Goal: Task Accomplishment & Management: Use online tool/utility

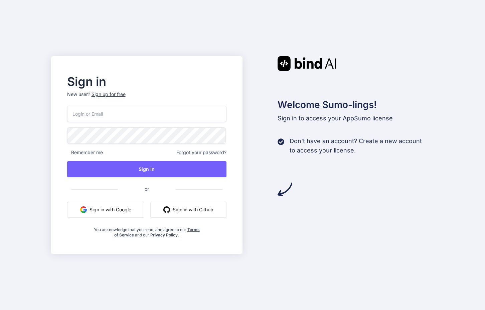
click at [105, 210] on button "Sign in with Google" at bounding box center [105, 209] width 77 height 16
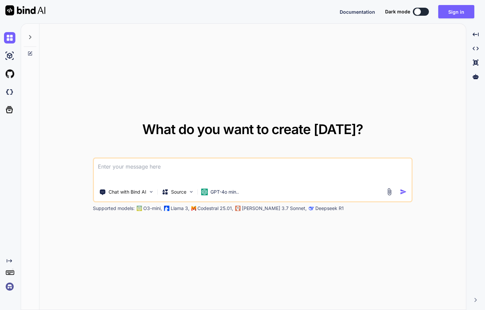
click at [422, 12] on button at bounding box center [421, 12] width 16 height 8
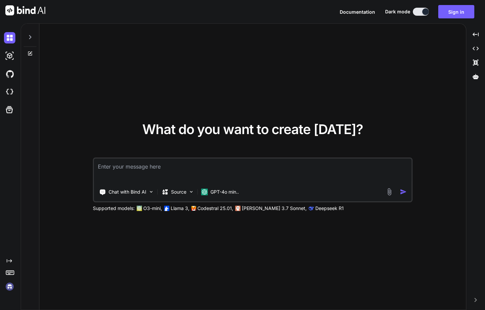
click at [420, 11] on button at bounding box center [421, 12] width 16 height 8
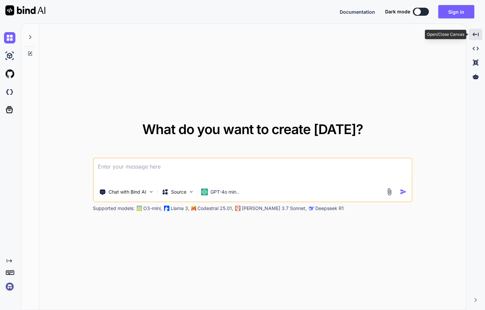
click at [470, 32] on div "Created with Pixso." at bounding box center [475, 34] width 13 height 11
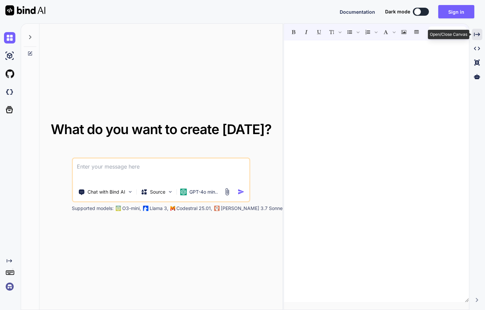
click at [474, 32] on icon "Created with Pixso." at bounding box center [477, 34] width 6 height 6
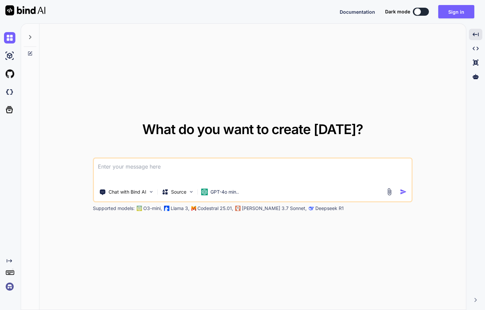
click at [363, 10] on span "Documentation" at bounding box center [357, 12] width 35 height 6
click at [152, 191] on img at bounding box center [151, 192] width 6 height 6
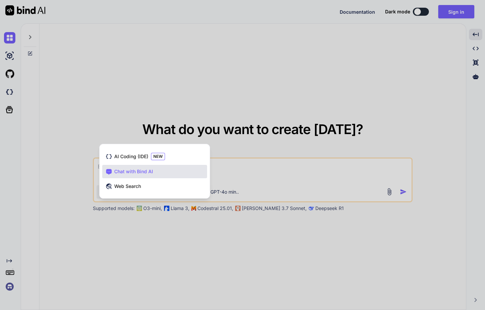
click at [99, 238] on div at bounding box center [242, 155] width 485 height 310
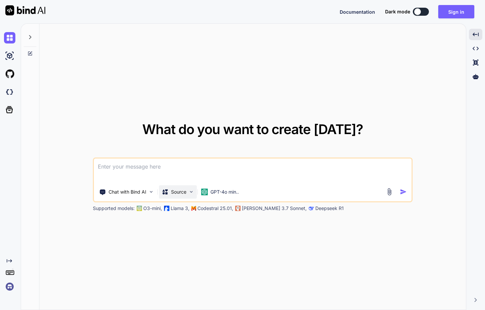
click at [191, 190] on img at bounding box center [191, 192] width 6 height 6
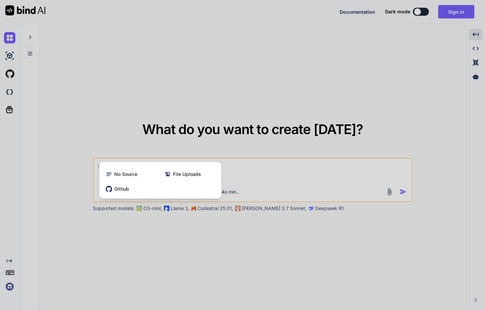
click at [179, 231] on div at bounding box center [242, 155] width 485 height 310
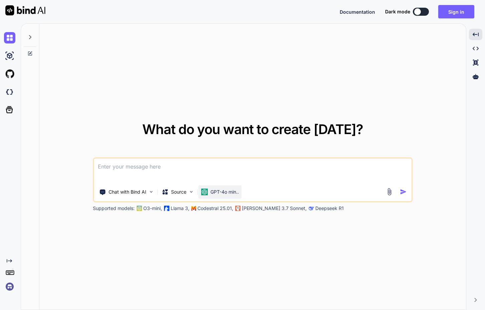
click at [235, 191] on p "GPT-4o min.." at bounding box center [224, 191] width 28 height 7
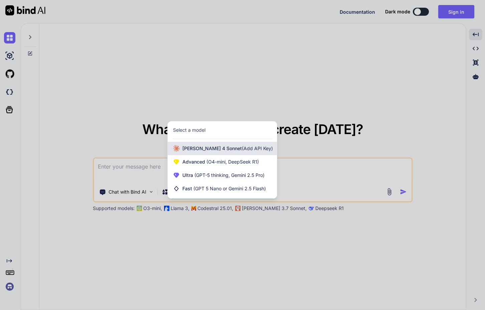
click at [238, 151] on span "[PERSON_NAME] 4 Sonnet (Add API Key)" at bounding box center [227, 148] width 90 height 7
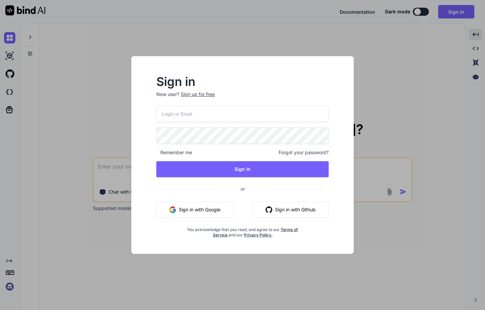
click at [201, 209] on button "Sign in with Google" at bounding box center [194, 209] width 77 height 16
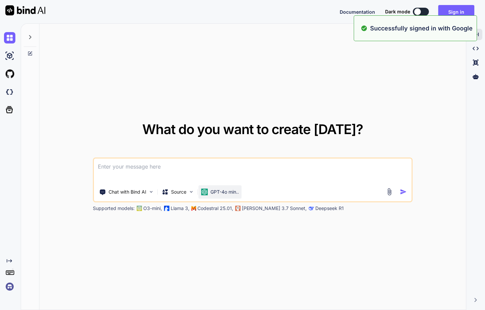
click at [238, 192] on p "GPT-4o min.." at bounding box center [224, 191] width 28 height 7
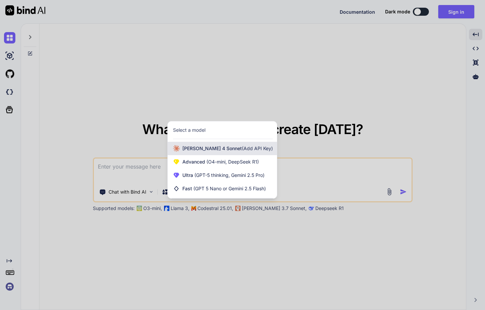
drag, startPoint x: 238, startPoint y: 192, endPoint x: 204, endPoint y: 147, distance: 56.8
click at [204, 147] on span "[PERSON_NAME] 4 Sonnet (Add API Key)" at bounding box center [227, 148] width 90 height 7
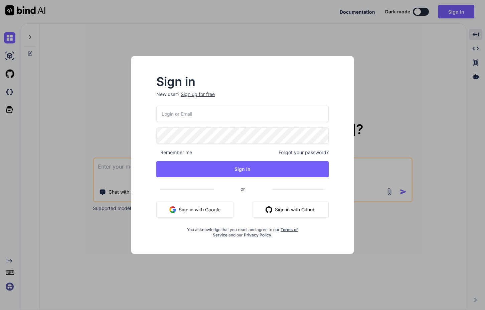
click at [390, 92] on div "Sign in New user? Sign up for free Remember me Forgot your password? Sign In or…" at bounding box center [242, 155] width 485 height 310
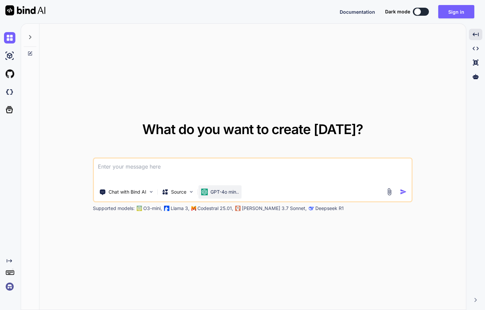
click at [237, 193] on p "GPT-4o min.." at bounding box center [224, 191] width 28 height 7
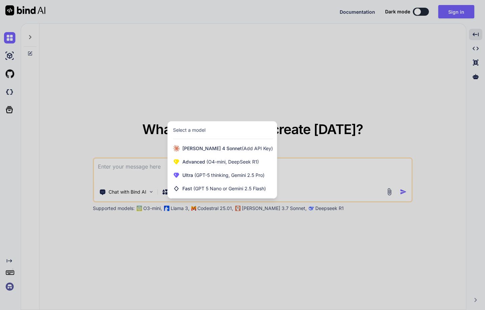
click at [239, 78] on div at bounding box center [242, 155] width 485 height 310
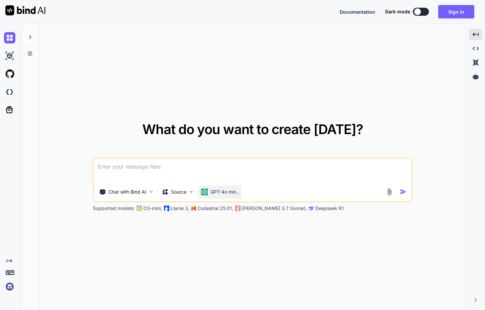
click at [238, 191] on p "GPT-4o min.." at bounding box center [224, 191] width 28 height 7
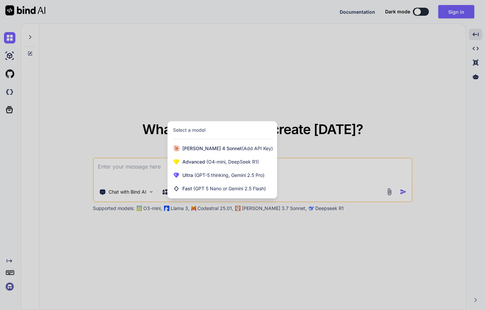
click at [278, 89] on div at bounding box center [242, 155] width 485 height 310
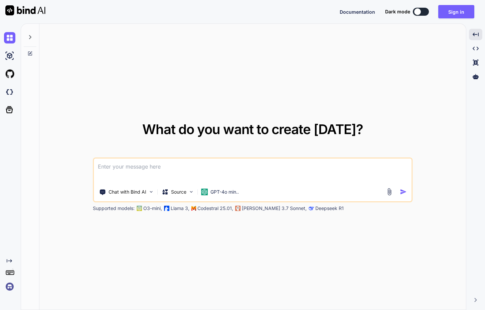
click at [388, 191] on img at bounding box center [389, 192] width 8 height 8
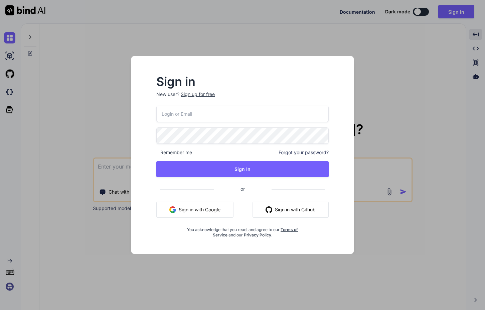
click at [378, 89] on div "Sign in New user? Sign up for free Remember me Forgot your password? Sign In or…" at bounding box center [242, 155] width 485 height 310
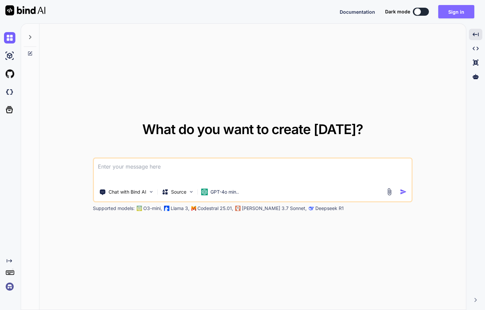
click at [447, 8] on button "Sign in" at bounding box center [456, 11] width 36 height 13
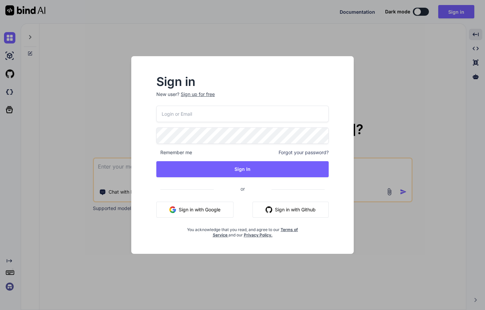
click at [187, 214] on button "Sign in with Google" at bounding box center [194, 209] width 77 height 16
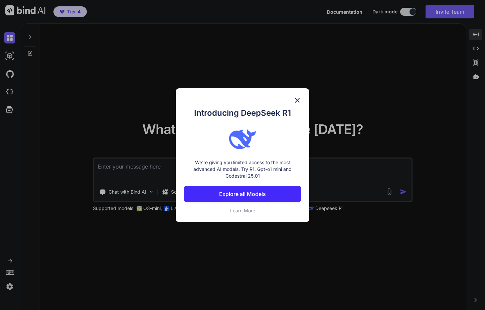
click at [297, 102] on img at bounding box center [297, 100] width 8 height 8
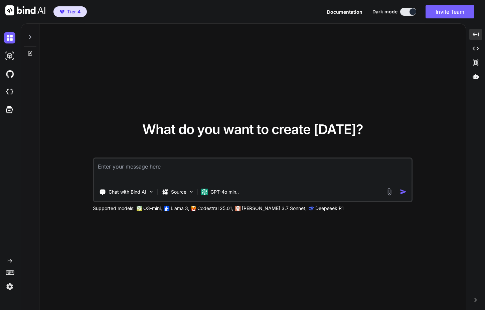
click at [245, 191] on div "Chat with Bind AI Source GPT-4o min.." at bounding box center [240, 191] width 292 height 13
click at [234, 189] on p "GPT-4o min.." at bounding box center [224, 191] width 28 height 7
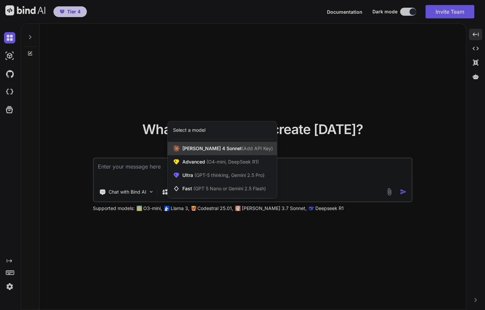
click at [244, 150] on span "(Add API Key)" at bounding box center [257, 148] width 31 height 6
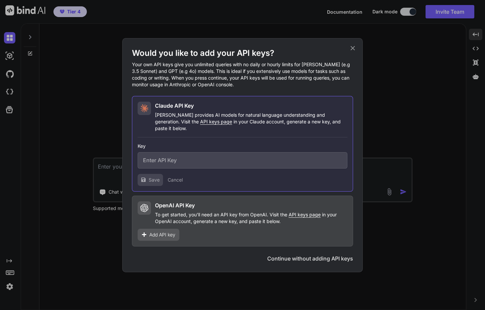
click at [169, 228] on div "Add API key" at bounding box center [159, 234] width 42 height 12
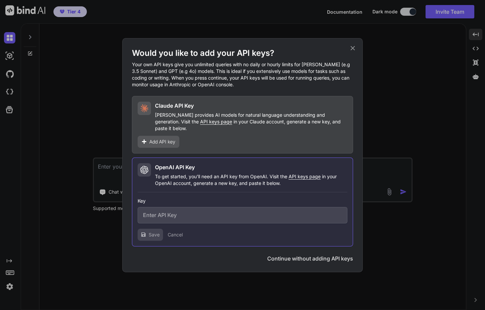
click at [192, 209] on input "text" at bounding box center [243, 215] width 210 height 16
paste input "sk-proj-NLzwJL6xyVkGVaeQpNtbMADnxYv75Cjrk7fnW9Wy06KosHMklOB7S5h9MjvxHA5A-KvKN7e…"
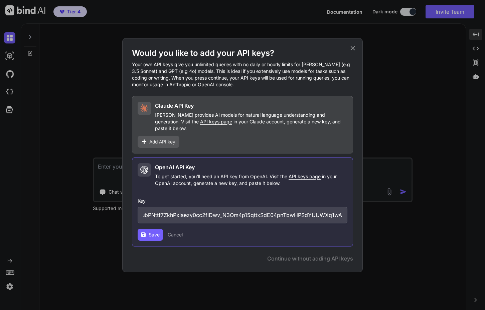
type input "sk-proj-NLzwJL6xyVkGVaeQpNtbMADnxYv75Cjrk7fnW9Wy06KosHMklOB7S5h9MjvxHA5A-KvKN7e…"
click at [149, 231] on span "Save" at bounding box center [154, 234] width 11 height 7
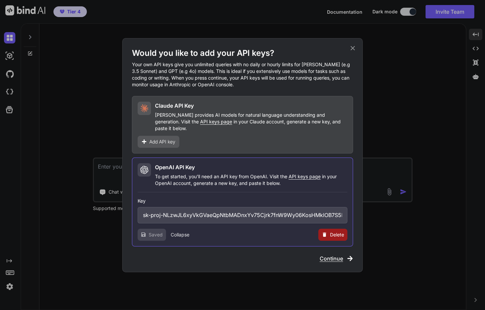
click at [333, 254] on span "Continue" at bounding box center [331, 258] width 23 height 8
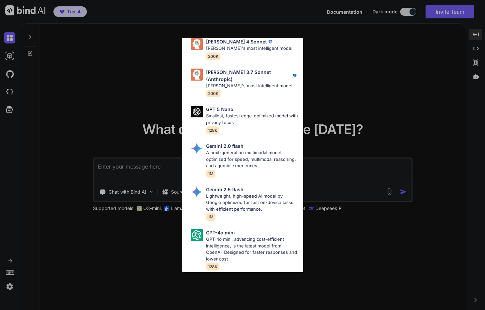
scroll to position [402, 0]
click at [259, 82] on p "[PERSON_NAME]'s most intelligent model" at bounding box center [252, 85] width 92 height 7
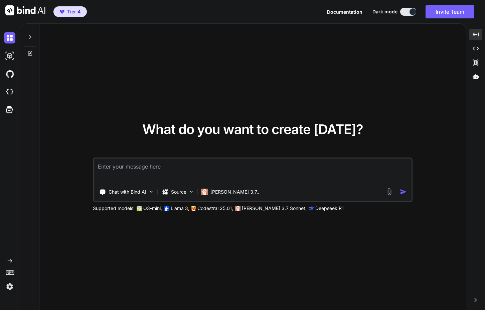
click at [207, 165] on textarea at bounding box center [253, 170] width 318 height 25
click at [231, 169] on textarea at bounding box center [253, 170] width 318 height 25
paste textarea "Create a dynamic HTML component for Webflow with smooth animations, responsive …"
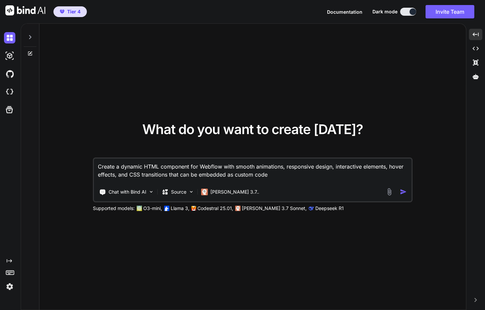
type textarea "Create a dynamic HTML component for Webflow with smooth animations, responsive …"
click at [404, 191] on img "button" at bounding box center [403, 191] width 7 height 7
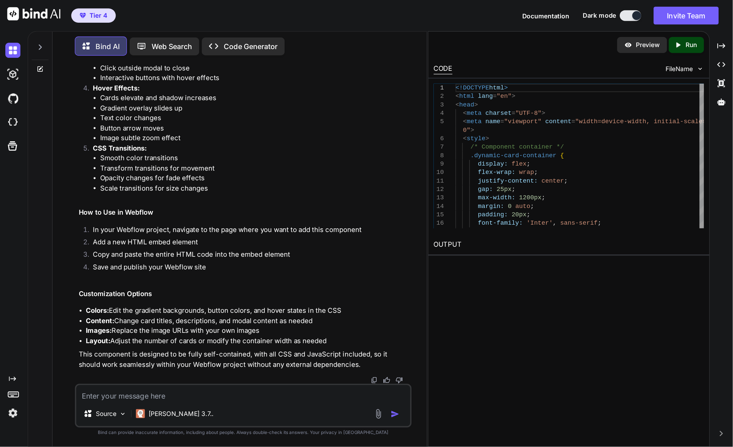
scroll to position [3092, 0]
click at [478, 36] on p "Preview" at bounding box center [486, 33] width 18 height 7
click at [281, 16] on div "Tier 4 Documentation Dark mode Invite Team Created with Pixso." at bounding box center [275, 11] width 550 height 23
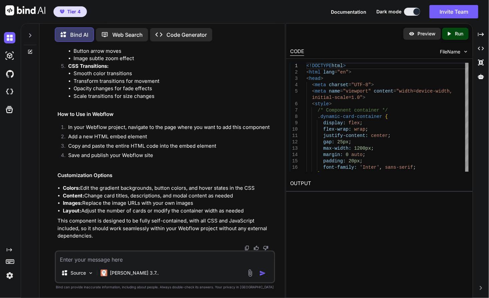
click at [457, 36] on p "Run" at bounding box center [458, 33] width 8 height 7
click at [344, 201] on link "[URL][DOMAIN_NAME]" at bounding box center [317, 199] width 54 height 6
click at [178, 257] on textarea at bounding box center [165, 257] width 218 height 12
click at [9, 55] on img at bounding box center [9, 55] width 11 height 11
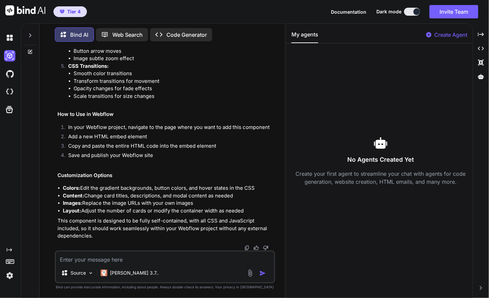
click at [9, 67] on div at bounding box center [11, 74] width 14 height 18
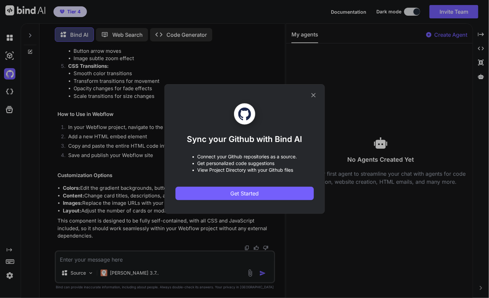
drag, startPoint x: 312, startPoint y: 92, endPoint x: 168, endPoint y: 88, distance: 144.0
click at [312, 92] on icon at bounding box center [313, 94] width 7 height 7
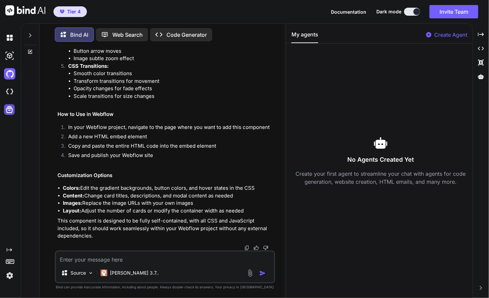
click at [7, 107] on icon at bounding box center [9, 109] width 9 height 9
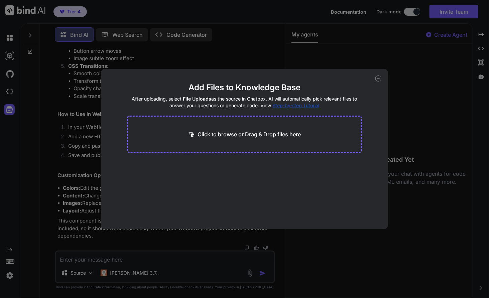
click at [8, 108] on div "Add Files to Knowledge Base After uploading, select File Uploads as the source …" at bounding box center [244, 149] width 489 height 298
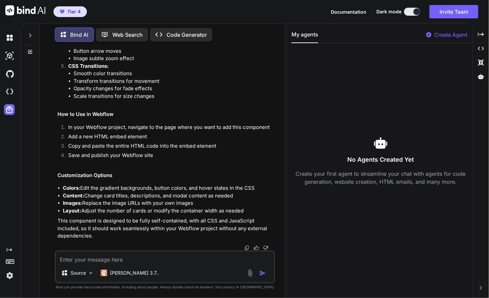
click at [7, 259] on icon at bounding box center [9, 260] width 9 height 9
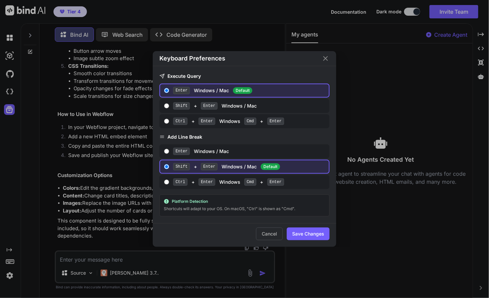
click at [8, 260] on div "Keyboard Preferences Execute Query Enter Windows / Mac Default Shift + Enter Wi…" at bounding box center [244, 149] width 489 height 298
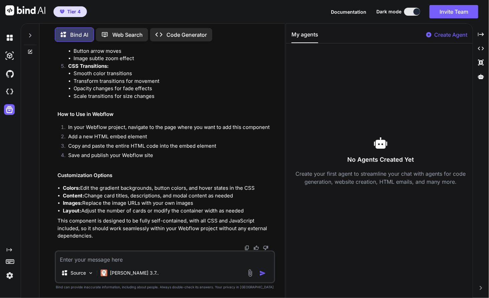
click at [32, 33] on icon at bounding box center [29, 35] width 5 height 5
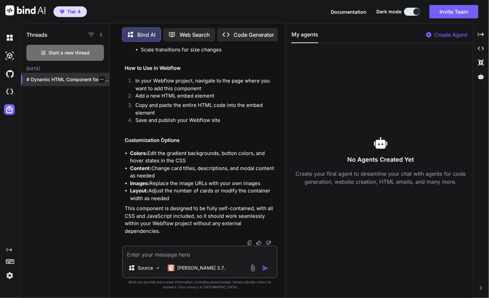
click at [45, 80] on p "# Dynamic HTML Component for Webflow I'..." at bounding box center [67, 79] width 83 height 7
click at [11, 39] on img at bounding box center [9, 37] width 11 height 11
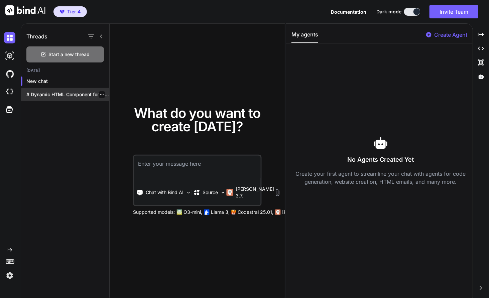
click at [45, 93] on p "# Dynamic HTML Component for Webflow I'll..." at bounding box center [67, 94] width 83 height 7
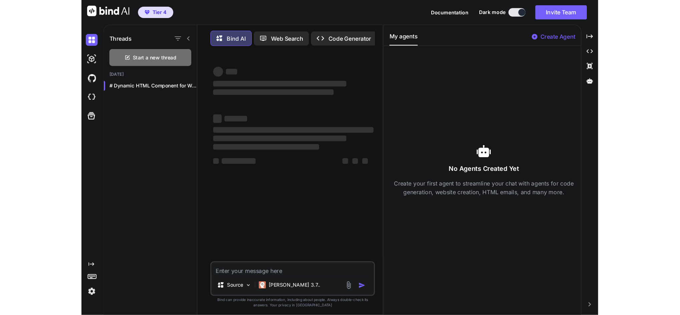
scroll to position [3, 0]
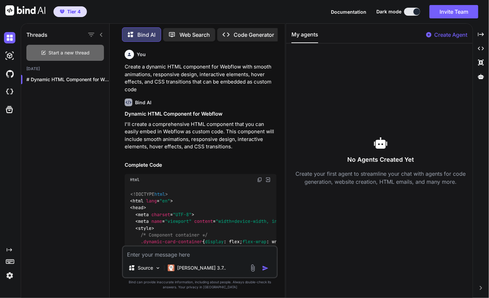
click at [91, 54] on div "Start a new thread" at bounding box center [64, 53] width 77 height 16
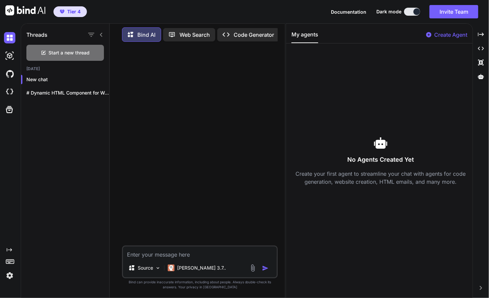
click at [298, 11] on div "Tier 4 Documentation Dark mode Invite Team Created with Pixso." at bounding box center [244, 11] width 489 height 23
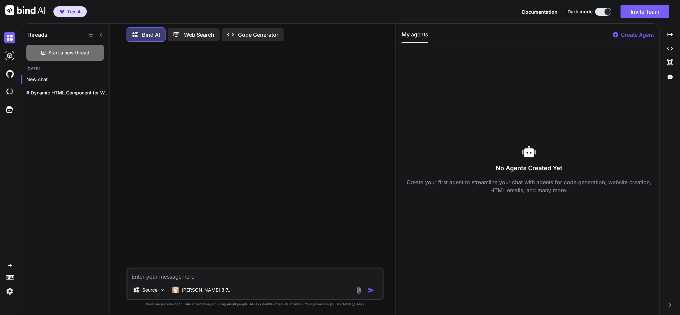
click at [207, 276] on textarea at bounding box center [255, 275] width 255 height 12
paste textarea "Loremi d sitame, consect adipisc elitsed doei tem “Inc Utlabore Etdolor”—m aliq…"
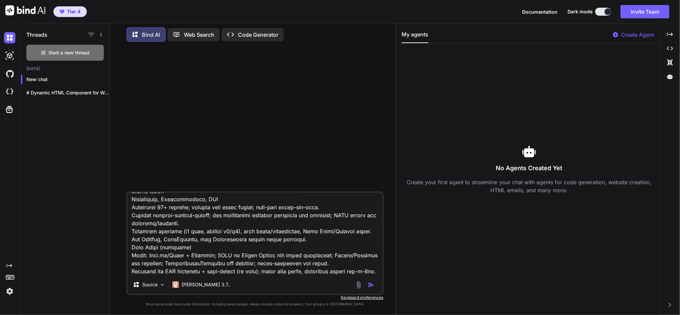
type textarea "Loremi d sitame, consect adipisc elitsed doei tem “Inc Utlabore Etdolor”—m aliq…"
click at [372, 283] on img "button" at bounding box center [371, 285] width 7 height 7
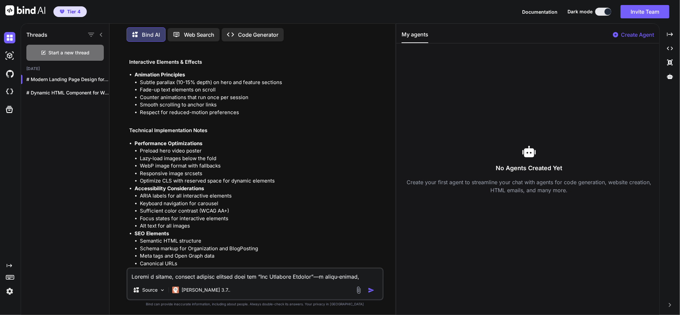
scroll to position [1333, 0]
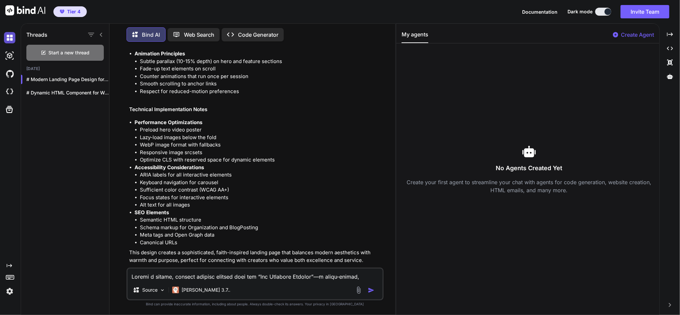
click at [8, 38] on img at bounding box center [9, 37] width 11 height 11
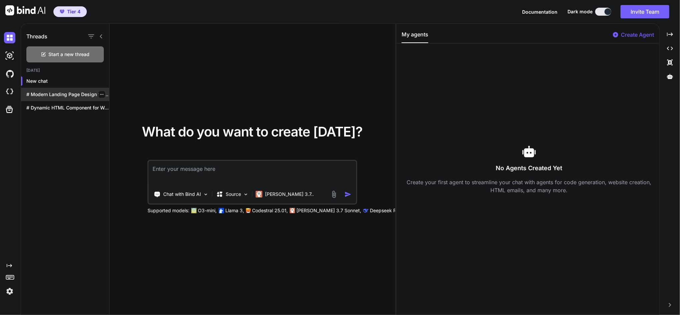
click at [57, 96] on p "# Modern Landing Page Design for "The..." at bounding box center [67, 94] width 83 height 7
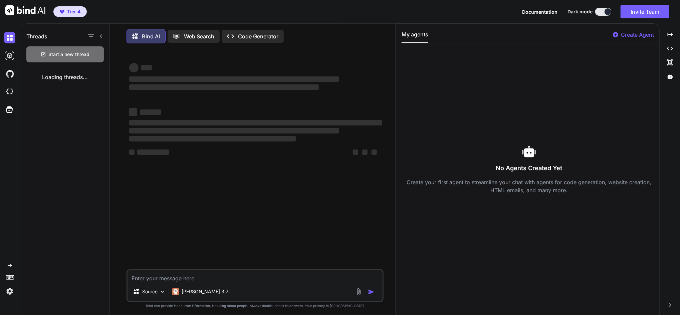
scroll to position [3, 0]
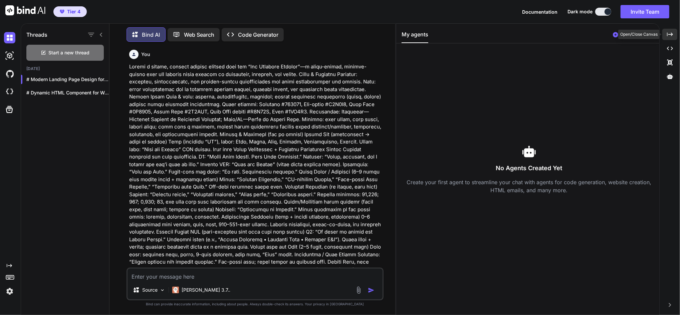
click at [484, 31] on icon "Created with Pixso." at bounding box center [670, 34] width 6 height 6
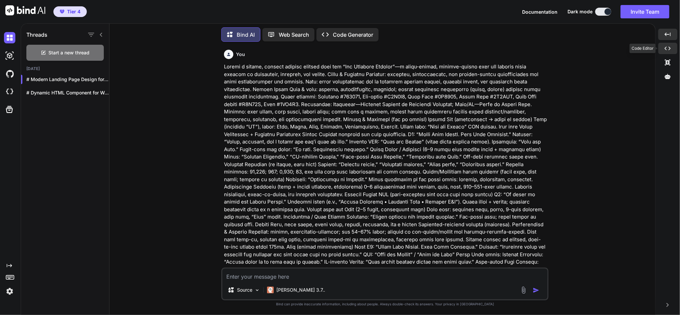
click at [484, 51] on icon "Created with Pixso." at bounding box center [668, 48] width 6 height 6
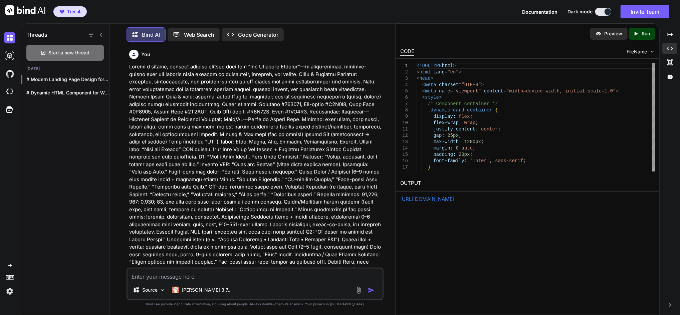
click at [454, 198] on link "[URL][DOMAIN_NAME]" at bounding box center [427, 199] width 54 height 6
click at [243, 209] on p at bounding box center [255, 243] width 253 height 361
click at [56, 79] on p "# Modern Landing Page Design for "The..." at bounding box center [67, 79] width 83 height 7
click at [484, 28] on div "Preview" at bounding box center [608, 34] width 37 height 12
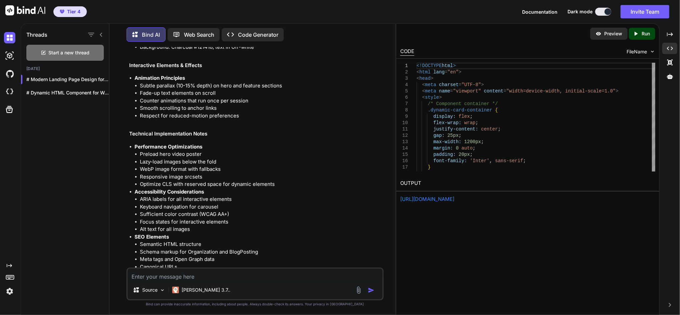
scroll to position [1333, 0]
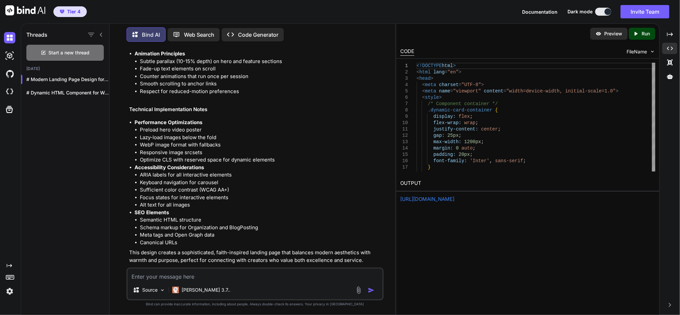
click at [162, 269] on p "Open in Editor" at bounding box center [151, 272] width 32 height 7
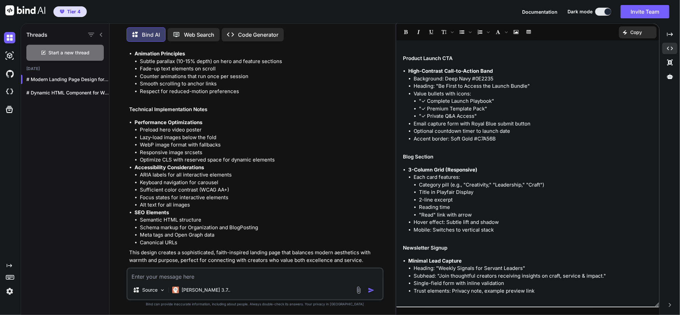
scroll to position [900, 0]
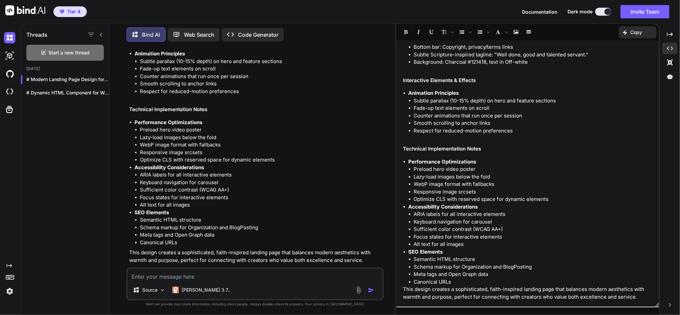
drag, startPoint x: 7, startPoint y: 36, endPoint x: 17, endPoint y: 35, distance: 9.7
click at [7, 35] on img at bounding box center [9, 37] width 11 height 11
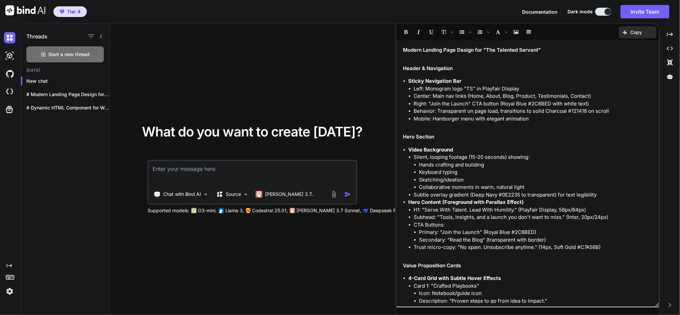
click at [164, 174] on textarea at bounding box center [252, 173] width 207 height 25
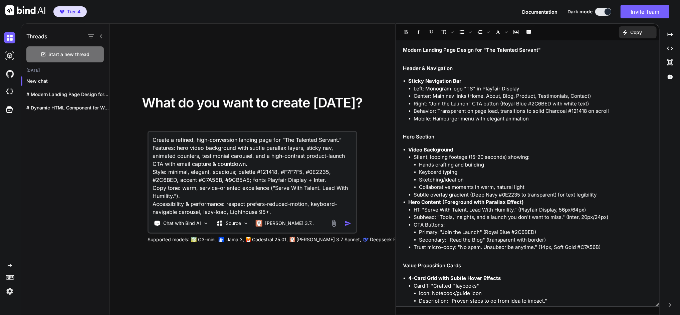
scroll to position [33, 0]
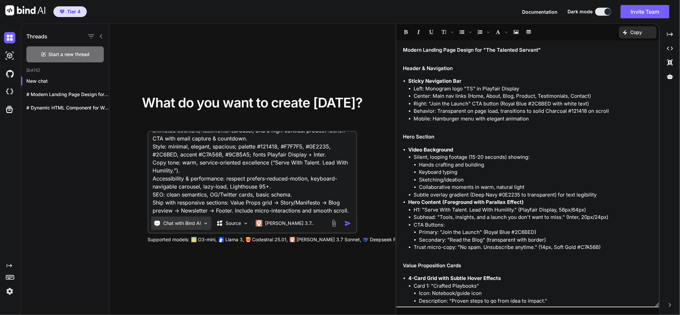
type textarea "Create a refined, high-conversion landing page for “The Talented Servant.” Feat…"
click at [207, 225] on img at bounding box center [206, 224] width 6 height 6
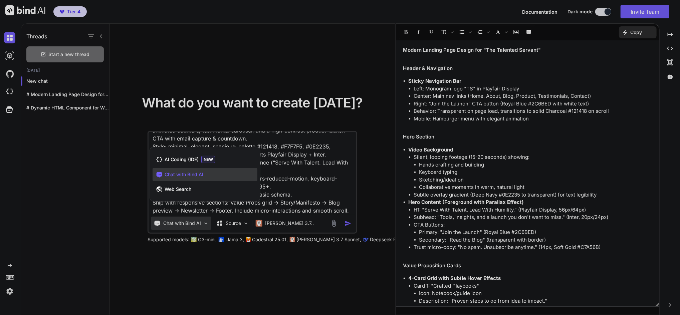
click at [207, 225] on div at bounding box center [340, 157] width 680 height 315
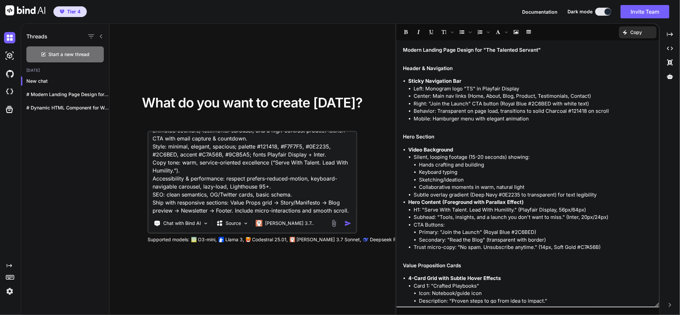
click at [349, 221] on img "button" at bounding box center [348, 223] width 7 height 7
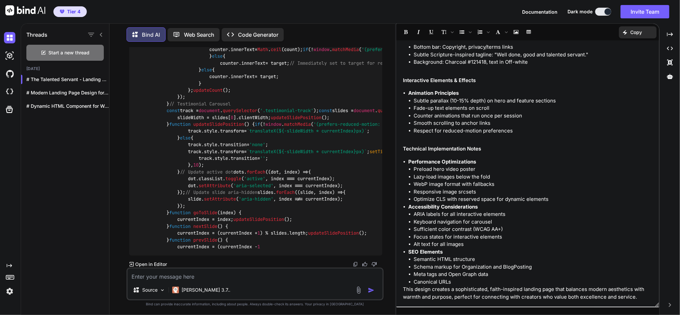
scroll to position [13291, 0]
click at [484, 35] on icon "Created with Pixso." at bounding box center [670, 34] width 6 height 6
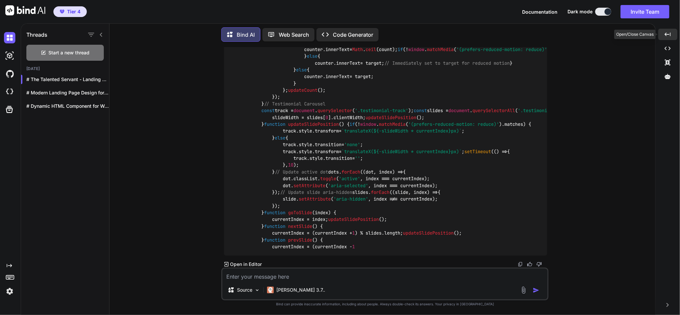
click at [484, 35] on icon "Created with Pixso." at bounding box center [668, 34] width 6 height 6
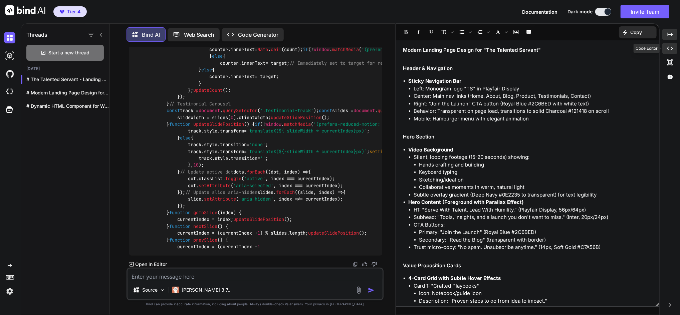
click at [484, 45] on icon "Created with Pixso." at bounding box center [670, 48] width 6 height 6
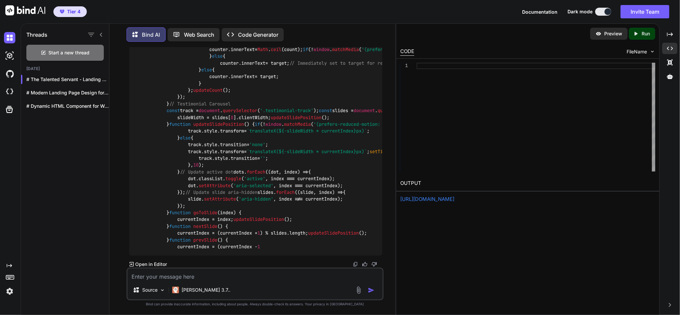
click at [484, 29] on div "Preview" at bounding box center [608, 34] width 37 height 12
click at [76, 76] on p "# The Talented Servant - Landing Page Co..." at bounding box center [67, 79] width 83 height 7
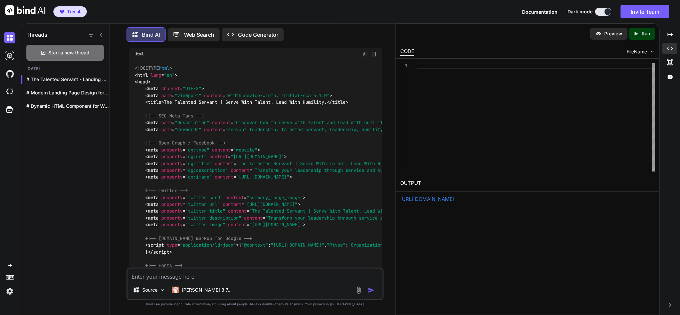
scroll to position [0, 0]
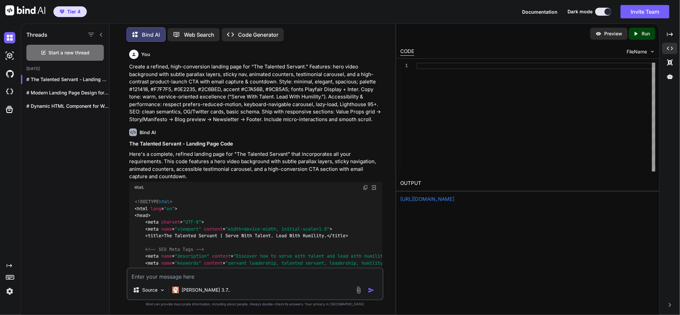
click at [209, 31] on p "Web Search" at bounding box center [199, 35] width 30 height 8
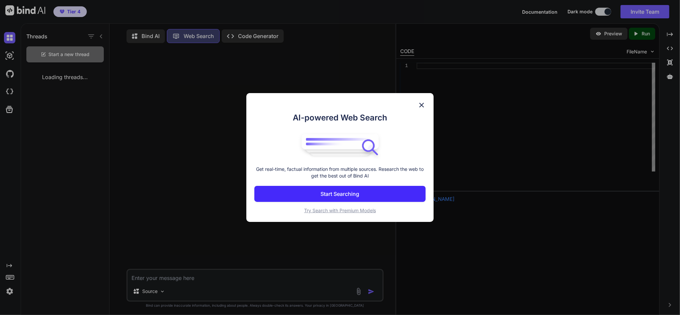
scroll to position [3, 0]
click at [420, 103] on img at bounding box center [422, 105] width 8 height 8
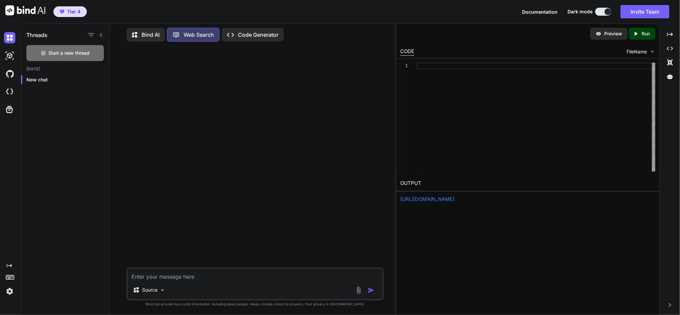
click at [146, 28] on div "Bind AI" at bounding box center [146, 35] width 38 height 14
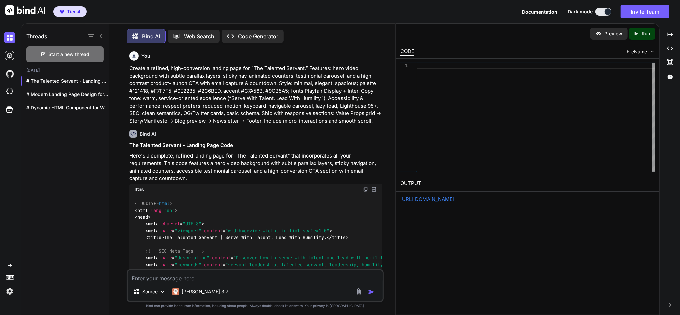
scroll to position [3, 0]
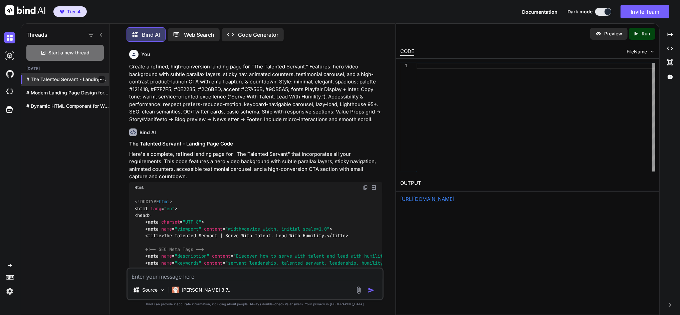
click at [60, 76] on p "# The Talented Servant - Landing Page..." at bounding box center [67, 79] width 83 height 7
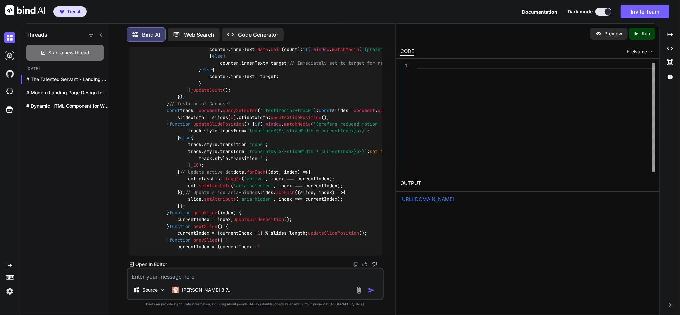
scroll to position [13291, 0]
click at [158, 262] on p "Open in Editor" at bounding box center [151, 264] width 32 height 7
click at [156, 264] on p "Open in Editor" at bounding box center [151, 264] width 32 height 7
click at [454, 197] on link "[URL][DOMAIN_NAME]" at bounding box center [427, 199] width 54 height 6
click at [484, 50] on img at bounding box center [653, 52] width 6 height 6
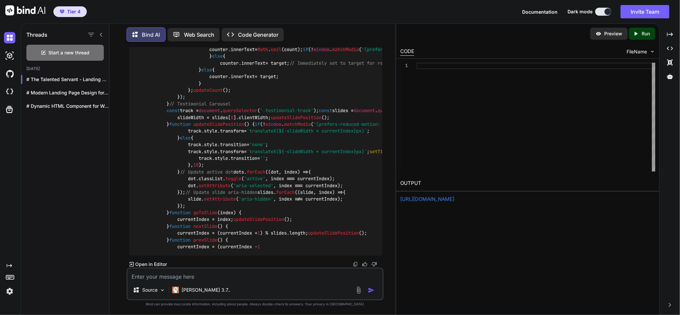
click at [484, 50] on img at bounding box center [653, 52] width 6 height 6
click at [356, 262] on img at bounding box center [355, 264] width 5 height 5
click at [442, 64] on div at bounding box center [536, 117] width 239 height 109
type textarea "updateSlidePosition(); } function nextSlide() { currentIndex = (currentIndex + …"
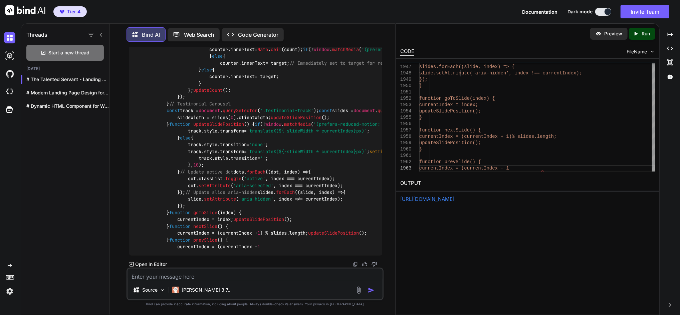
click at [484, 31] on p "Preview" at bounding box center [613, 33] width 18 height 7
click at [484, 28] on div "Created with Pixso. Run" at bounding box center [642, 34] width 26 height 12
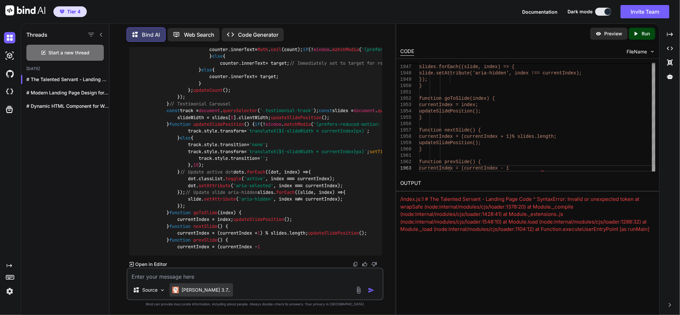
click at [202, 291] on p "[PERSON_NAME] 3.7.." at bounding box center [206, 290] width 49 height 7
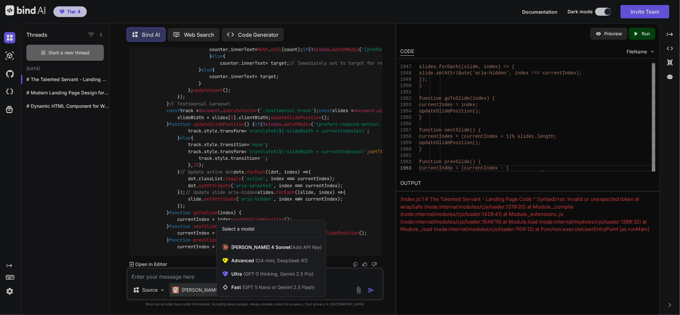
click at [71, 173] on div at bounding box center [340, 157] width 680 height 315
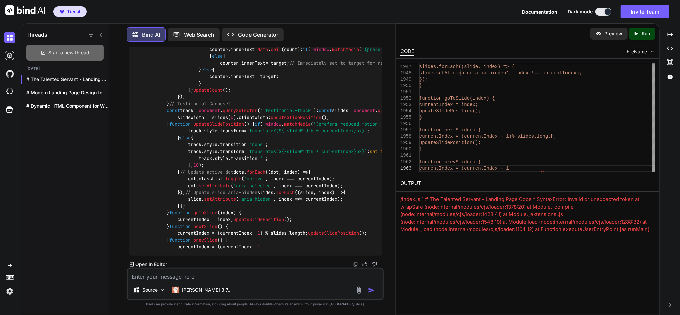
click at [67, 53] on span "Start a new thread" at bounding box center [69, 52] width 41 height 7
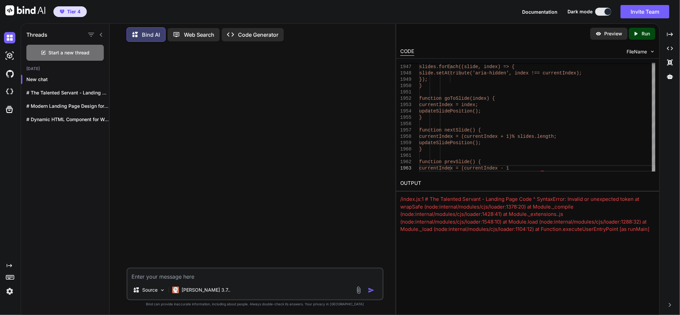
click at [167, 278] on textarea at bounding box center [255, 275] width 255 height 12
paste textarea "# The Talented Servant - Landing Page Code Here's a complete, refined landing p…"
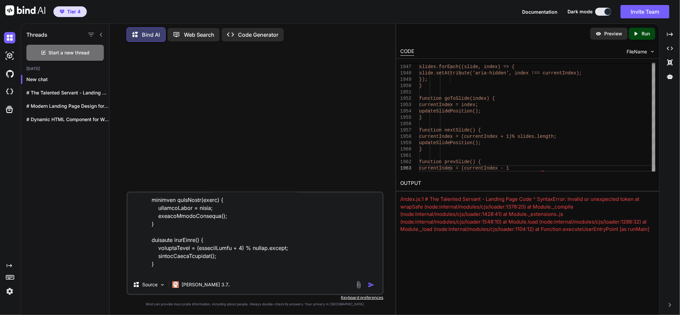
type textarea "# The Talented Servant - Landing Page Code Here's a complete, refined landing p…"
drag, startPoint x: 245, startPoint y: 274, endPoint x: 205, endPoint y: 234, distance: 56.2
click at [205, 234] on textarea at bounding box center [255, 234] width 255 height 83
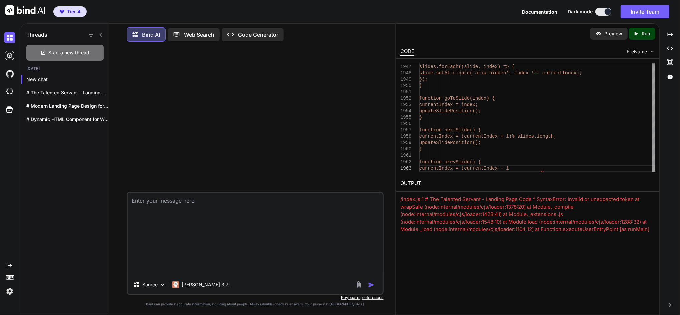
scroll to position [0, 0]
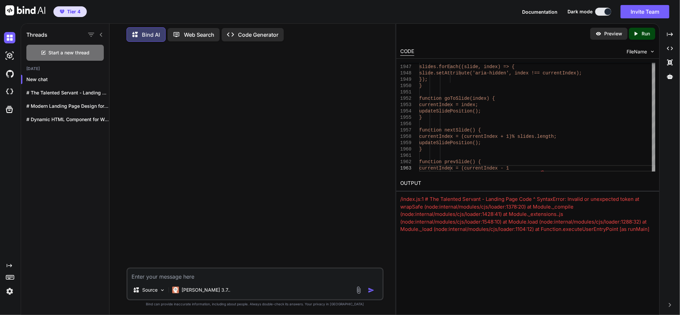
click at [330, 276] on textarea at bounding box center [255, 275] width 255 height 12
paste textarea "Create a refined, high-conversion landing page for “The Talented Servant.” Feat…"
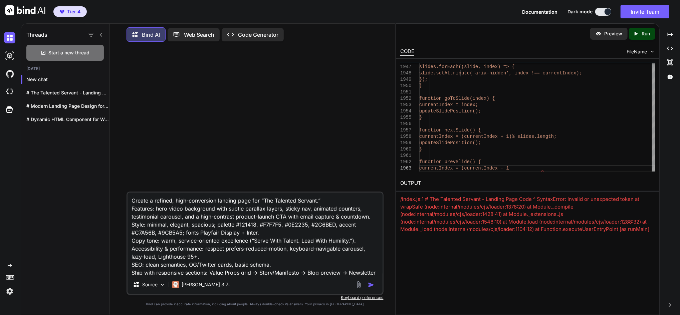
scroll to position [8, 0]
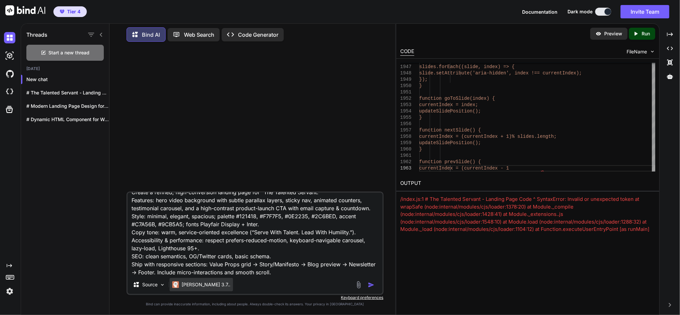
type textarea "Create a refined, high-conversion landing page for “The Talented Servant.” Feat…"
click at [184, 286] on p "[PERSON_NAME] 3.7.." at bounding box center [206, 284] width 49 height 7
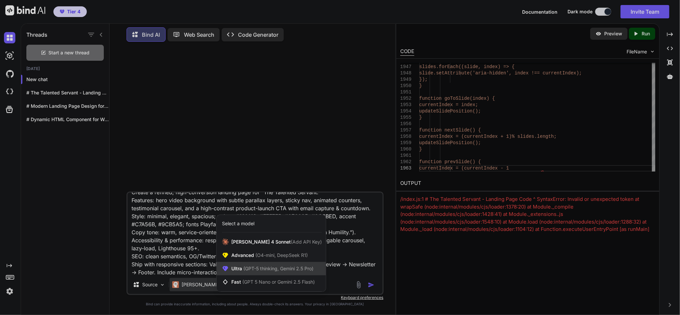
click at [243, 266] on span "(GPT-5 thinking, Gemini 2.5 Pro)" at bounding box center [277, 269] width 71 height 6
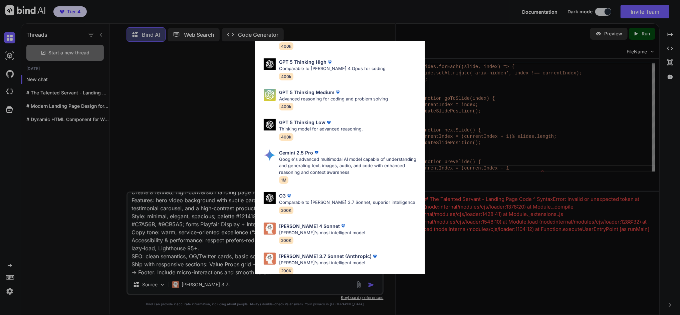
scroll to position [49, 0]
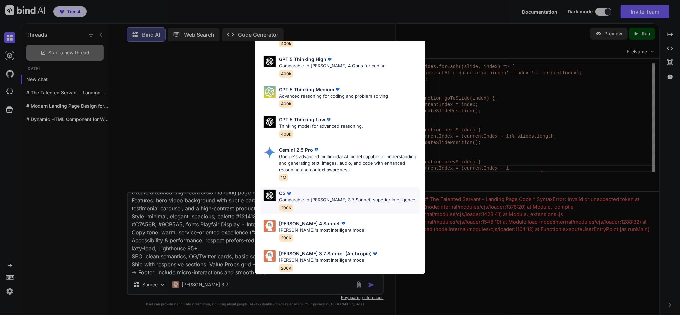
click at [364, 197] on p "Comparable to [PERSON_NAME] 3.7 Sonnet, superior intelligence" at bounding box center [347, 200] width 136 height 7
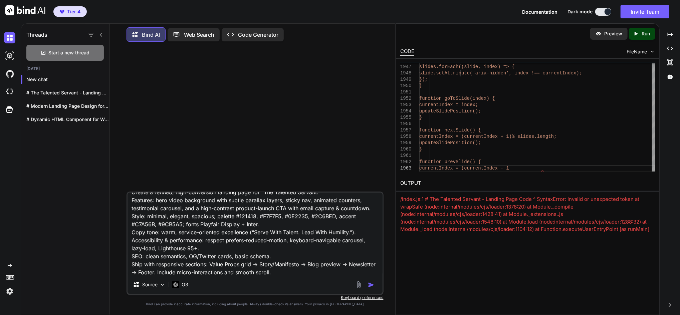
click at [372, 286] on img "button" at bounding box center [371, 285] width 7 height 7
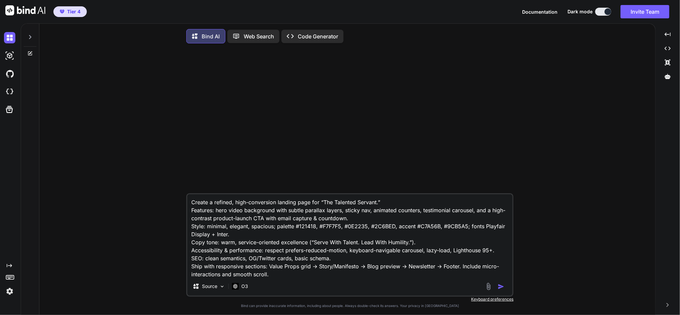
type textarea "x"
